Goal: Information Seeking & Learning: Check status

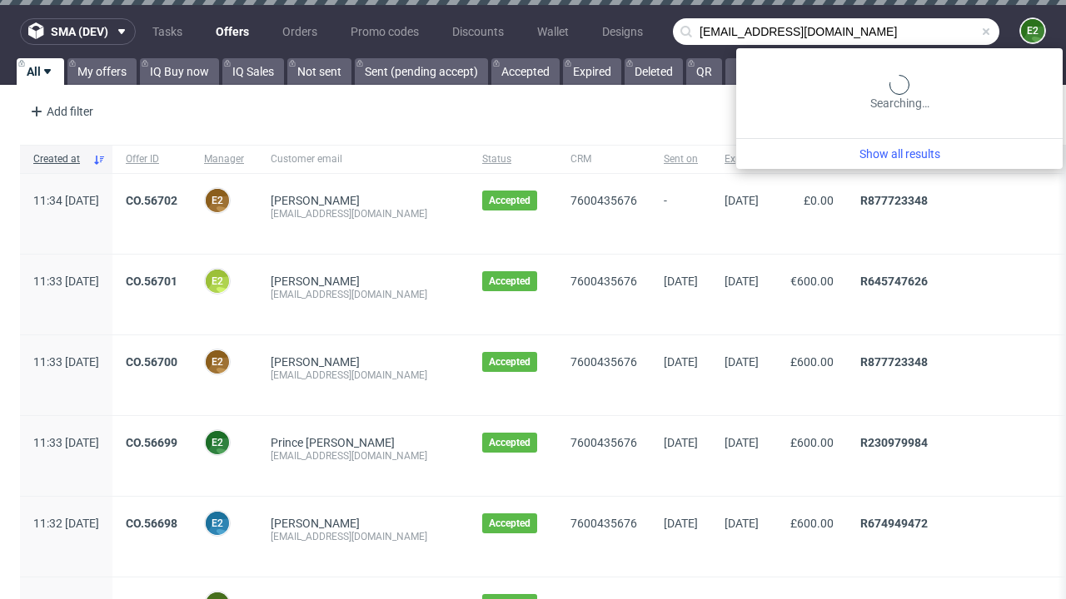
type input "[EMAIL_ADDRESS][DOMAIN_NAME]"
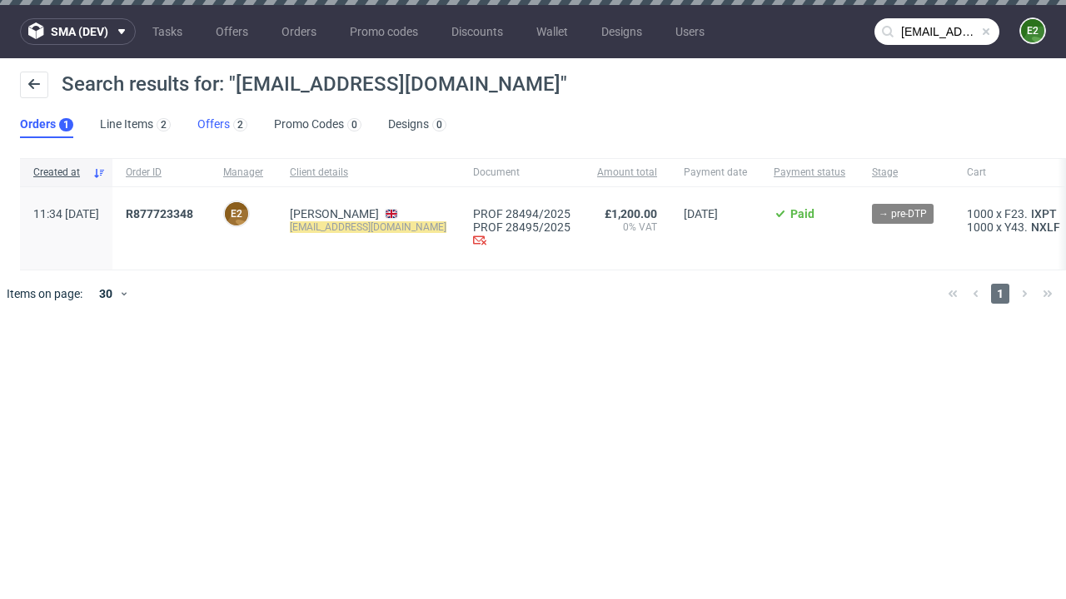
click at [222, 125] on link "Offers 2" at bounding box center [222, 125] width 50 height 27
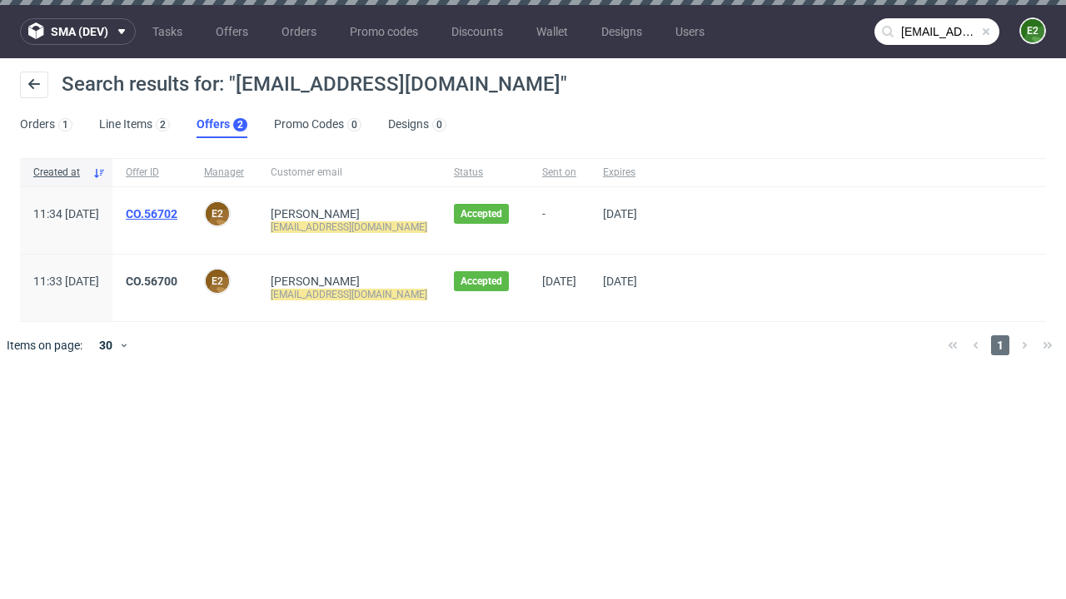
click at [177, 214] on link "CO.56702" at bounding box center [152, 213] width 52 height 13
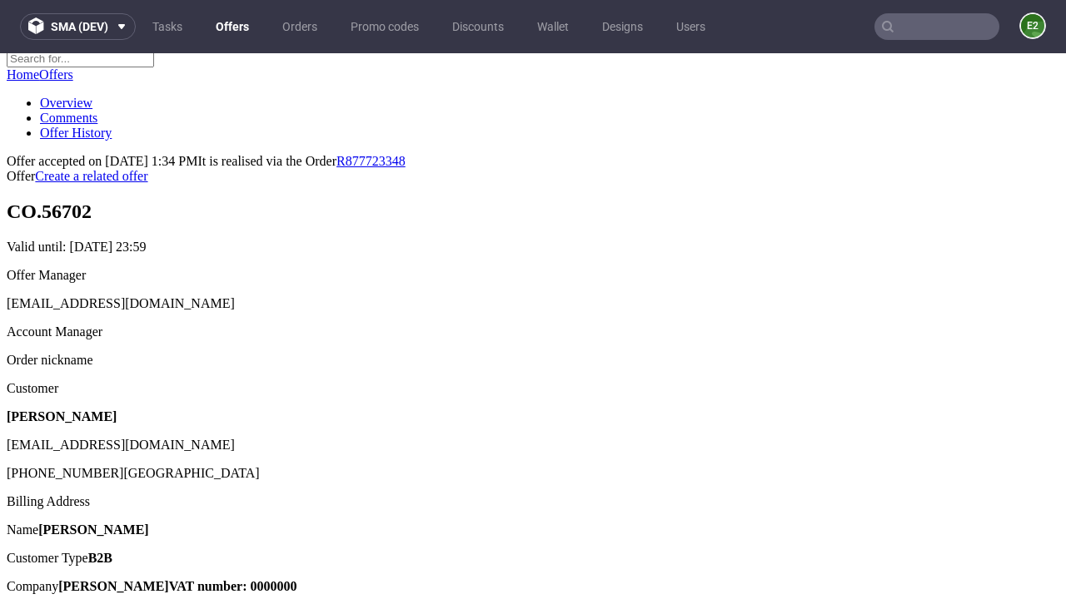
scroll to position [210, 0]
